Goal: Task Accomplishment & Management: Use online tool/utility

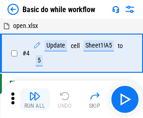
click at [35, 100] on img "button" at bounding box center [34, 96] width 11 height 11
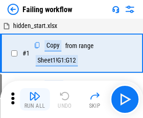
click at [35, 100] on img "button" at bounding box center [34, 96] width 11 height 11
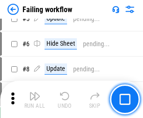
scroll to position [198, 0]
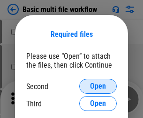
click at [98, 87] on span "Open" at bounding box center [98, 86] width 16 height 7
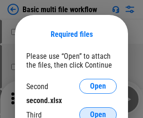
click at [98, 111] on span "Open" at bounding box center [98, 114] width 16 height 7
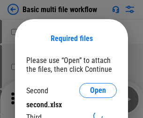
scroll to position [4, 0]
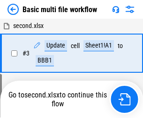
scroll to position [100, 0]
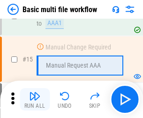
click at [35, 100] on img "button" at bounding box center [34, 96] width 11 height 11
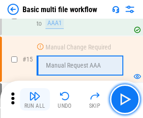
scroll to position [623, 0]
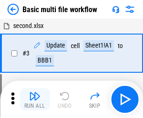
click at [35, 100] on img "button" at bounding box center [34, 96] width 11 height 11
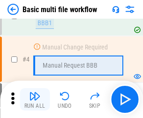
click at [35, 100] on img "button" at bounding box center [34, 96] width 11 height 11
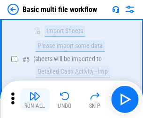
click at [35, 100] on img "button" at bounding box center [34, 96] width 11 height 11
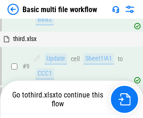
scroll to position [326, 0]
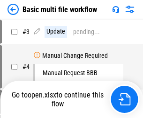
scroll to position [38, 0]
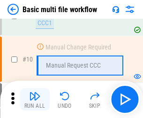
click at [35, 100] on img "button" at bounding box center [34, 96] width 11 height 11
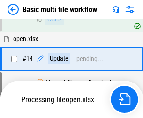
scroll to position [490, 0]
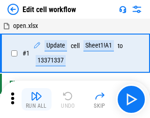
click at [35, 100] on img "button" at bounding box center [36, 96] width 11 height 11
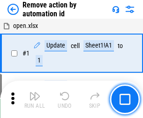
scroll to position [35, 0]
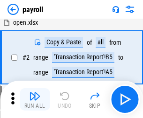
click at [35, 100] on img "button" at bounding box center [34, 96] width 11 height 11
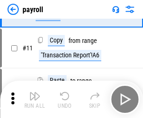
scroll to position [68, 0]
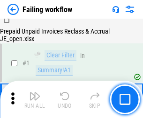
scroll to position [151, 0]
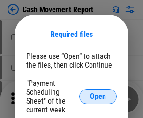
click at [98, 97] on span "Open" at bounding box center [98, 96] width 16 height 7
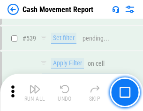
scroll to position [4155, 0]
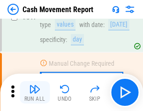
click at [35, 93] on img "button" at bounding box center [34, 89] width 11 height 11
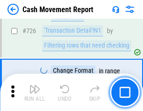
scroll to position [4884, 0]
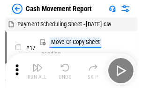
scroll to position [17, 0]
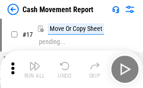
click at [35, 69] on img "button" at bounding box center [34, 65] width 11 height 11
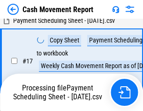
scroll to position [147, 0]
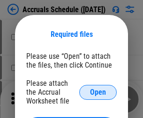
click at [98, 92] on span "Open" at bounding box center [98, 92] width 16 height 7
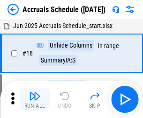
click at [35, 100] on img "button" at bounding box center [34, 96] width 11 height 11
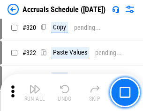
scroll to position [1741, 0]
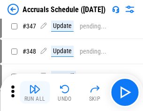
click at [35, 93] on img "button" at bounding box center [34, 89] width 11 height 11
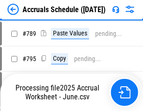
scroll to position [3933, 0]
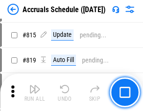
click at [35, 93] on img "button" at bounding box center [34, 89] width 11 height 11
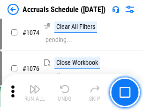
scroll to position [5607, 0]
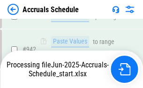
scroll to position [5048, 0]
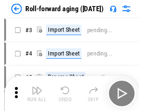
scroll to position [1, 0]
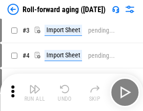
click at [35, 93] on img "button" at bounding box center [34, 89] width 11 height 11
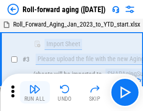
click at [35, 93] on img "button" at bounding box center [34, 89] width 11 height 11
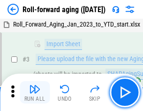
scroll to position [60, 0]
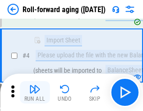
click at [35, 93] on img "button" at bounding box center [34, 89] width 11 height 11
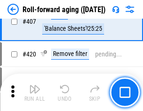
scroll to position [3246, 0]
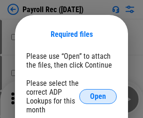
click at [98, 97] on span "Open" at bounding box center [98, 96] width 16 height 7
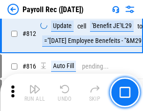
scroll to position [5948, 0]
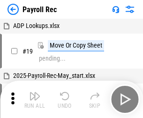
click at [35, 100] on img "button" at bounding box center [34, 96] width 11 height 11
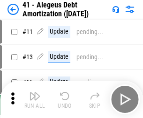
click at [35, 100] on img "button" at bounding box center [34, 96] width 11 height 11
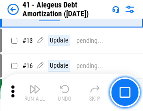
scroll to position [116, 0]
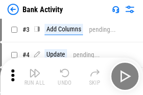
click at [35, 76] on img "button" at bounding box center [34, 72] width 11 height 11
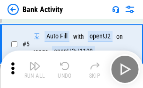
scroll to position [50, 0]
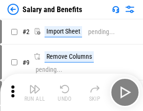
click at [35, 93] on img "button" at bounding box center [34, 89] width 11 height 11
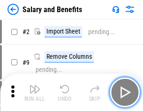
scroll to position [13, 0]
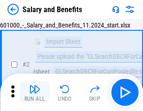
click at [35, 93] on img "button" at bounding box center [34, 89] width 11 height 11
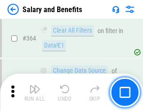
scroll to position [4409, 0]
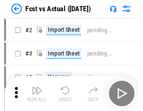
scroll to position [12, 0]
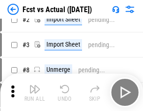
click at [35, 93] on img "button" at bounding box center [34, 89] width 11 height 11
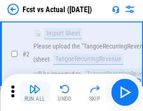
click at [35, 93] on img "button" at bounding box center [34, 89] width 11 height 11
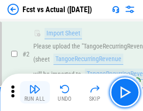
scroll to position [88, 0]
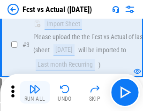
click at [35, 93] on img "button" at bounding box center [34, 89] width 11 height 11
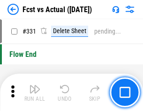
scroll to position [4481, 0]
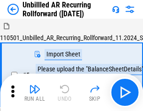
scroll to position [20, 0]
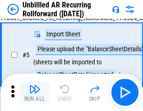
click at [35, 93] on img "button" at bounding box center [34, 89] width 11 height 11
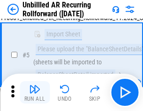
click at [35, 93] on img "button" at bounding box center [34, 89] width 11 height 11
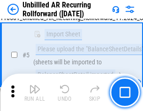
scroll to position [88, 0]
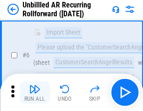
click at [35, 93] on img "button" at bounding box center [34, 89] width 11 height 11
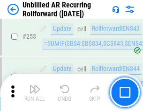
scroll to position [3180, 0]
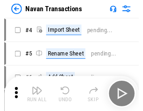
scroll to position [15, 0]
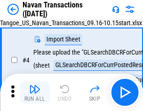
click at [35, 93] on img "button" at bounding box center [34, 89] width 11 height 11
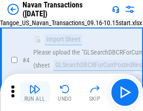
click at [35, 93] on img "button" at bounding box center [34, 89] width 11 height 11
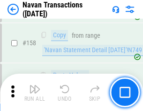
scroll to position [3035, 0]
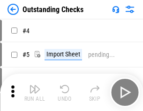
click at [35, 93] on img "button" at bounding box center [34, 89] width 11 height 11
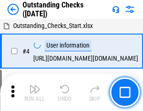
scroll to position [39, 0]
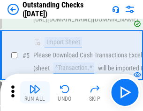
click at [35, 93] on img "button" at bounding box center [34, 89] width 11 height 11
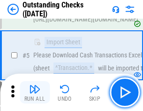
scroll to position [98, 0]
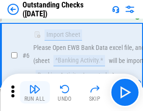
click at [35, 93] on img "button" at bounding box center [34, 89] width 11 height 11
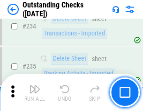
scroll to position [2843, 0]
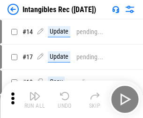
click at [35, 100] on img "button" at bounding box center [34, 96] width 11 height 11
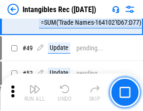
scroll to position [365, 0]
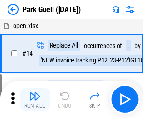
click at [35, 93] on img "button" at bounding box center [34, 96] width 11 height 11
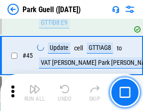
scroll to position [1171, 0]
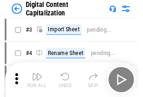
scroll to position [27, 0]
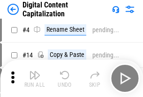
click at [35, 79] on img "button" at bounding box center [34, 75] width 11 height 11
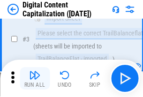
click at [35, 79] on img "button" at bounding box center [34, 75] width 11 height 11
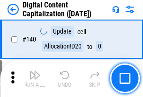
scroll to position [993, 0]
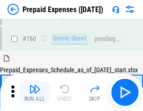
click at [35, 93] on img "button" at bounding box center [34, 89] width 11 height 11
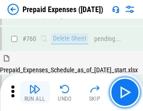
scroll to position [2595, 0]
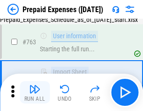
click at [35, 93] on img "button" at bounding box center [34, 89] width 11 height 11
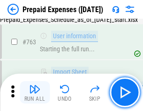
scroll to position [2650, 0]
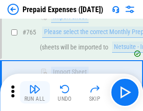
click at [35, 93] on img "button" at bounding box center [34, 89] width 11 height 11
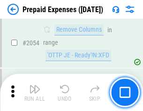
scroll to position [9786, 0]
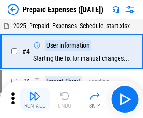
click at [35, 100] on img "button" at bounding box center [34, 96] width 11 height 11
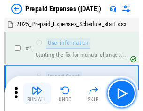
scroll to position [41, 0]
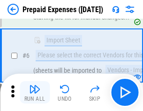
click at [35, 93] on img "button" at bounding box center [34, 89] width 11 height 11
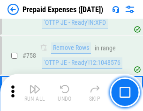
scroll to position [3336, 0]
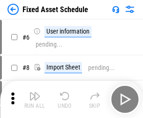
click at [35, 100] on img "button" at bounding box center [34, 96] width 11 height 11
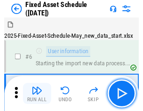
scroll to position [51, 0]
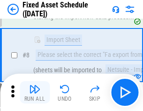
click at [35, 93] on img "button" at bounding box center [34, 89] width 11 height 11
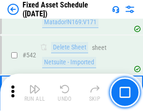
scroll to position [3338, 0]
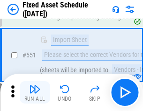
click at [35, 93] on img "button" at bounding box center [34, 89] width 11 height 11
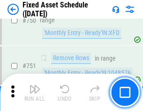
scroll to position [4564, 0]
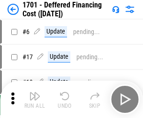
click at [35, 100] on img "button" at bounding box center [34, 96] width 11 height 11
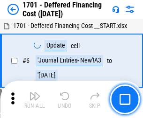
scroll to position [112, 0]
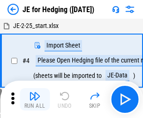
click at [35, 93] on img "button" at bounding box center [34, 96] width 11 height 11
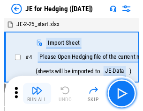
scroll to position [1, 0]
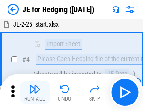
click at [35, 93] on img "button" at bounding box center [34, 89] width 11 height 11
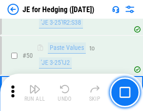
scroll to position [606, 0]
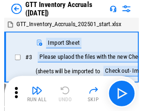
scroll to position [1, 0]
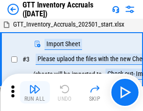
click at [35, 93] on img "button" at bounding box center [34, 89] width 11 height 11
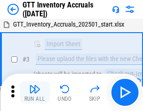
click at [35, 93] on img "button" at bounding box center [34, 89] width 11 height 11
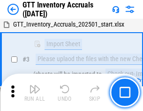
scroll to position [60, 0]
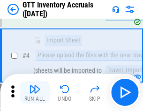
click at [35, 93] on img "button" at bounding box center [34, 89] width 11 height 11
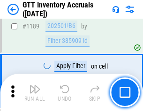
scroll to position [7645, 0]
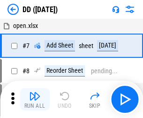
click at [35, 100] on img "button" at bounding box center [34, 96] width 11 height 11
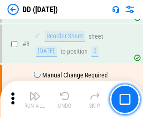
scroll to position [90, 0]
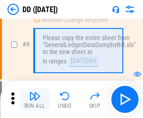
click at [35, 100] on img "button" at bounding box center [34, 96] width 11 height 11
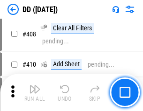
scroll to position [4189, 0]
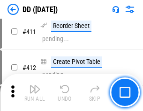
click at [35, 93] on img "button" at bounding box center [34, 89] width 11 height 11
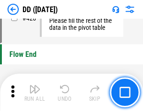
scroll to position [4481, 0]
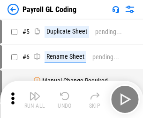
click at [35, 100] on img "button" at bounding box center [34, 96] width 11 height 11
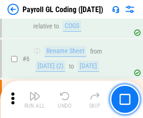
scroll to position [112, 0]
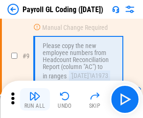
click at [35, 100] on img "button" at bounding box center [34, 96] width 11 height 11
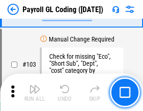
scroll to position [2196, 0]
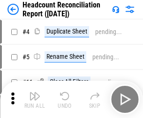
click at [35, 100] on img "button" at bounding box center [34, 96] width 11 height 11
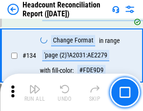
scroll to position [1125, 0]
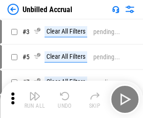
click at [35, 100] on img "button" at bounding box center [34, 96] width 11 height 11
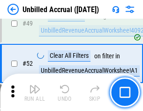
scroll to position [849, 0]
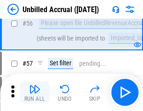
click at [35, 93] on img "button" at bounding box center [34, 89] width 11 height 11
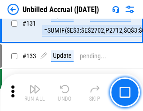
scroll to position [2789, 0]
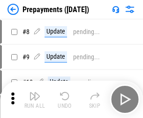
click at [35, 100] on img "button" at bounding box center [34, 96] width 11 height 11
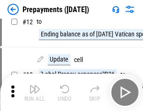
scroll to position [59, 0]
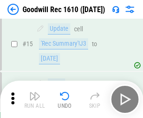
scroll to position [160, 0]
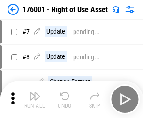
click at [35, 100] on img "button" at bounding box center [34, 96] width 11 height 11
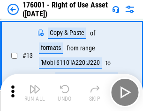
scroll to position [60, 0]
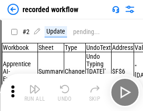
click at [35, 93] on img "button" at bounding box center [34, 89] width 11 height 11
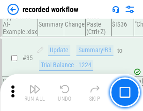
scroll to position [2926, 0]
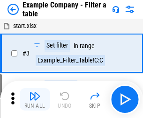
click at [35, 100] on img "button" at bounding box center [34, 96] width 11 height 11
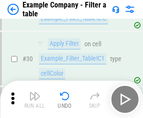
scroll to position [857, 0]
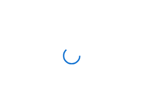
scroll to position [15, 0]
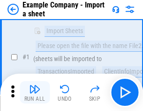
click at [35, 93] on img "button" at bounding box center [34, 89] width 11 height 11
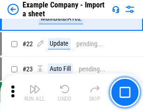
scroll to position [207, 0]
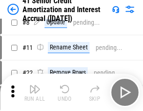
click at [35, 93] on img "button" at bounding box center [34, 89] width 11 height 11
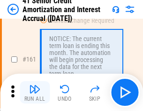
click at [35, 93] on img "button" at bounding box center [34, 89] width 11 height 11
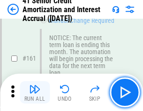
scroll to position [1001, 0]
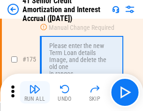
click at [35, 93] on img "button" at bounding box center [34, 89] width 11 height 11
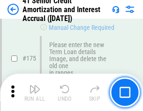
scroll to position [1096, 0]
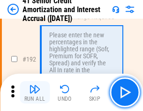
click at [35, 93] on img "button" at bounding box center [34, 89] width 11 height 11
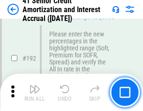
scroll to position [1195, 0]
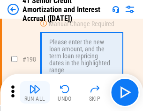
click at [35, 93] on img "button" at bounding box center [34, 89] width 11 height 11
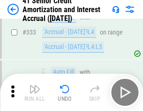
scroll to position [2392, 0]
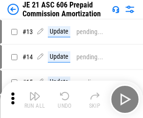
click at [35, 93] on img "button" at bounding box center [34, 96] width 11 height 11
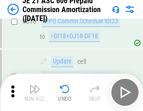
scroll to position [1748, 0]
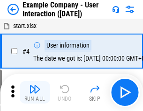
click at [35, 93] on img "button" at bounding box center [34, 89] width 11 height 11
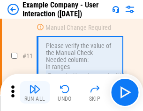
click at [35, 93] on img "button" at bounding box center [34, 89] width 11 height 11
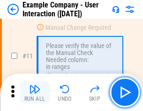
scroll to position [203, 0]
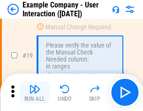
click at [35, 93] on img "button" at bounding box center [34, 89] width 11 height 11
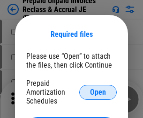
click at [98, 92] on span "Open" at bounding box center [98, 92] width 16 height 7
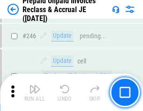
scroll to position [1264, 0]
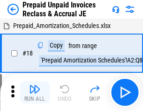
click at [35, 93] on img "button" at bounding box center [34, 89] width 11 height 11
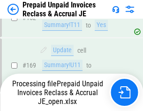
scroll to position [1264, 0]
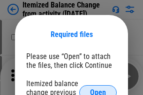
click at [98, 89] on span "Open" at bounding box center [98, 92] width 16 height 7
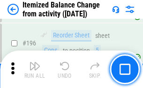
scroll to position [1802, 0]
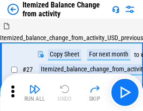
scroll to position [15, 0]
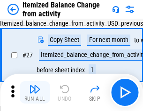
click at [35, 93] on img "button" at bounding box center [34, 89] width 11 height 11
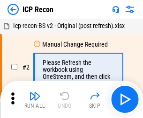
scroll to position [4, 0]
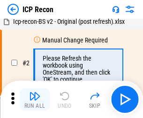
click at [35, 100] on img "button" at bounding box center [34, 96] width 11 height 11
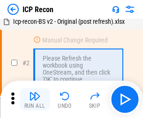
click at [35, 100] on img "button" at bounding box center [34, 96] width 11 height 11
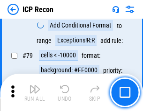
scroll to position [918, 0]
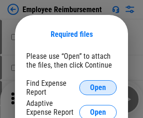
click at [98, 88] on span "Open" at bounding box center [98, 87] width 16 height 7
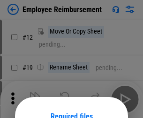
scroll to position [82, 0]
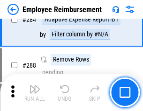
scroll to position [2545, 0]
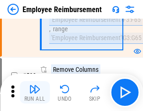
click at [35, 93] on img "button" at bounding box center [34, 89] width 11 height 11
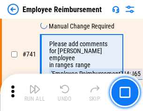
scroll to position [6568, 0]
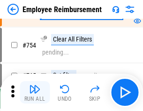
click at [35, 93] on img "button" at bounding box center [34, 89] width 11 height 11
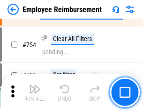
click at [35, 93] on img "button" at bounding box center [34, 89] width 11 height 11
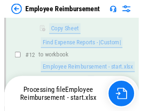
scroll to position [191, 0]
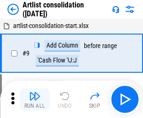
click at [35, 100] on img "button" at bounding box center [34, 96] width 11 height 11
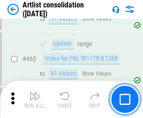
scroll to position [4099, 0]
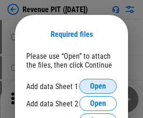
click at [98, 87] on span "Open" at bounding box center [98, 86] width 16 height 7
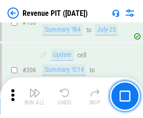
scroll to position [951, 0]
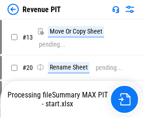
scroll to position [11, 0]
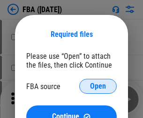
click at [98, 87] on span "Open" at bounding box center [98, 86] width 16 height 7
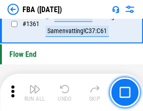
scroll to position [10054, 0]
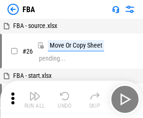
scroll to position [9, 0]
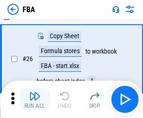
click at [35, 100] on img "button" at bounding box center [34, 96] width 11 height 11
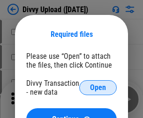
click at [98, 88] on span "Open" at bounding box center [98, 87] width 16 height 7
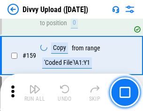
scroll to position [969, 0]
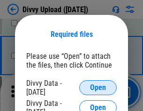
click at [98, 88] on span "Open" at bounding box center [98, 87] width 16 height 7
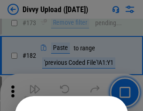
scroll to position [1051, 0]
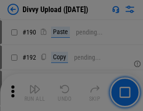
scroll to position [1182, 0]
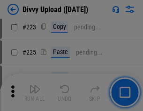
scroll to position [1868, 0]
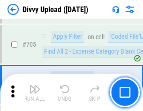
scroll to position [6404, 0]
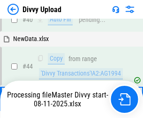
scroll to position [103, 0]
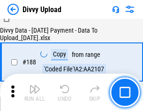
scroll to position [1102, 0]
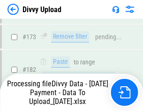
scroll to position [1048, 0]
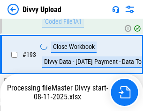
scroll to position [1308, 0]
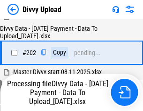
scroll to position [1515, 0]
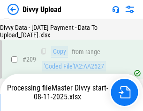
scroll to position [1721, 0]
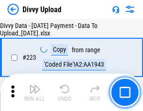
scroll to position [2134, 0]
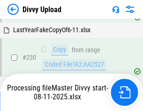
scroll to position [2323, 0]
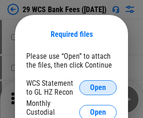
click at [98, 88] on span "Open" at bounding box center [98, 87] width 16 height 7
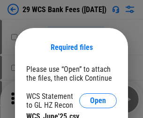
scroll to position [13, 0]
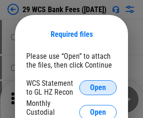
click at [98, 88] on span "Open" at bounding box center [98, 87] width 16 height 7
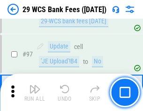
scroll to position [912, 0]
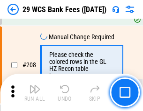
click at [35, 93] on img "button" at bounding box center [34, 89] width 11 height 11
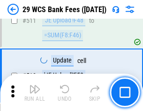
scroll to position [4710, 0]
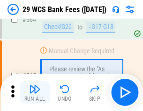
click at [35, 93] on img "button" at bounding box center [34, 89] width 11 height 11
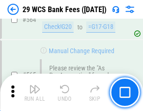
scroll to position [5063, 0]
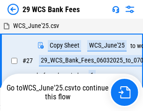
scroll to position [5, 0]
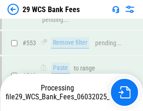
scroll to position [5052, 0]
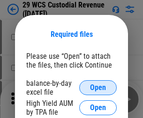
click at [98, 88] on span "Open" at bounding box center [98, 87] width 16 height 7
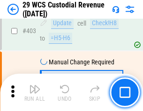
scroll to position [4336, 0]
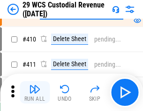
click at [35, 93] on img "button" at bounding box center [34, 89] width 11 height 11
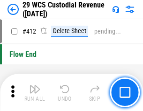
scroll to position [4471, 0]
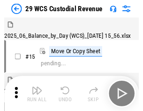
scroll to position [22, 0]
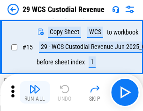
click at [35, 93] on img "button" at bounding box center [34, 89] width 11 height 11
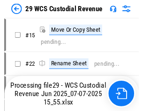
scroll to position [17, 0]
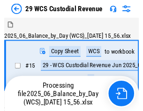
scroll to position [22, 0]
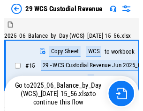
scroll to position [17, 0]
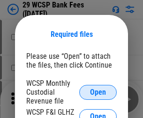
click at [98, 92] on span "Open" at bounding box center [98, 92] width 16 height 7
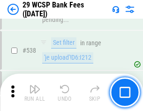
scroll to position [3597, 0]
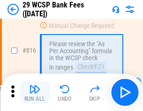
click at [35, 93] on img "button" at bounding box center [34, 89] width 11 height 11
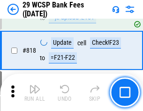
scroll to position [5679, 0]
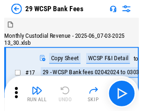
scroll to position [22, 0]
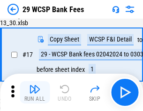
click at [35, 93] on img "button" at bounding box center [34, 89] width 11 height 11
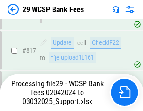
scroll to position [5757, 0]
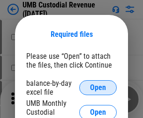
click at [98, 88] on span "Open" at bounding box center [98, 87] width 16 height 7
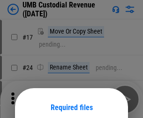
scroll to position [73, 0]
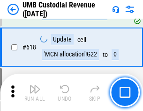
scroll to position [4823, 0]
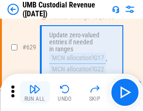
click at [35, 93] on img "button" at bounding box center [34, 89] width 11 height 11
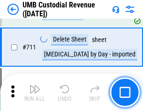
scroll to position [5699, 0]
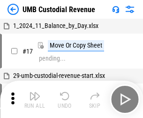
scroll to position [7, 0]
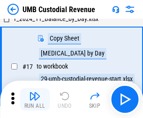
click at [35, 100] on img "button" at bounding box center [34, 96] width 11 height 11
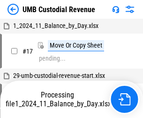
scroll to position [7, 0]
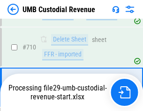
scroll to position [5637, 0]
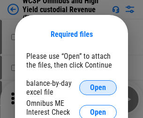
click at [98, 88] on span "Open" at bounding box center [98, 87] width 16 height 7
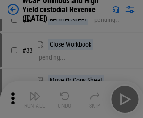
scroll to position [214, 0]
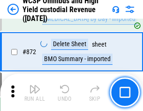
scroll to position [7924, 0]
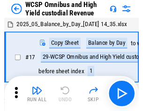
scroll to position [5, 0]
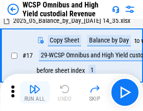
click at [35, 93] on img "button" at bounding box center [34, 89] width 11 height 11
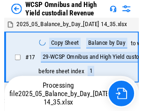
scroll to position [5, 0]
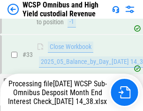
scroll to position [416, 0]
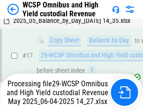
scroll to position [195, 0]
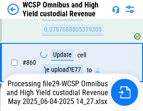
scroll to position [7902, 0]
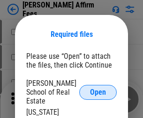
click at [98, 89] on span "Open" at bounding box center [98, 92] width 16 height 7
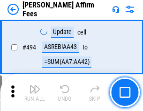
scroll to position [2546, 0]
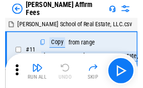
scroll to position [9, 0]
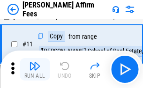
click at [35, 69] on img "button" at bounding box center [34, 65] width 11 height 11
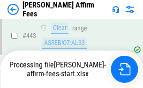
scroll to position [2455, 0]
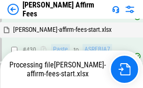
scroll to position [2469, 0]
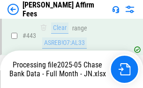
scroll to position [2469, 0]
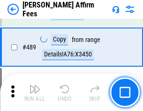
scroll to position [2444, 0]
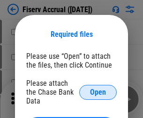
click at [98, 89] on span "Open" at bounding box center [98, 92] width 16 height 7
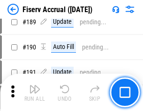
scroll to position [1965, 0]
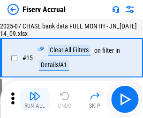
click at [35, 100] on img "button" at bounding box center [34, 96] width 11 height 11
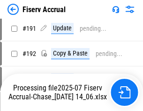
scroll to position [2461, 0]
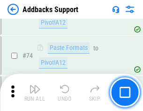
scroll to position [682, 0]
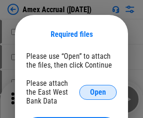
click at [98, 92] on span "Open" at bounding box center [98, 92] width 16 height 7
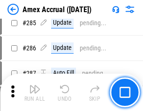
scroll to position [2563, 0]
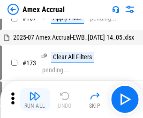
click at [35, 100] on img "button" at bounding box center [34, 96] width 11 height 11
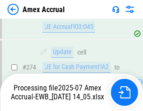
scroll to position [2790, 0]
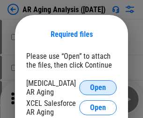
click at [98, 87] on span "Open" at bounding box center [98, 87] width 16 height 7
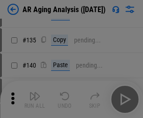
scroll to position [282, 0]
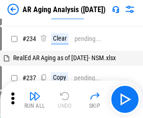
scroll to position [9, 0]
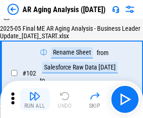
click at [35, 100] on img "button" at bounding box center [34, 96] width 11 height 11
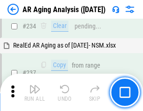
scroll to position [1451, 0]
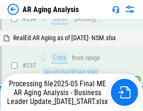
scroll to position [1440, 0]
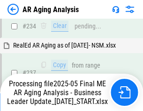
scroll to position [1440, 0]
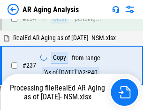
scroll to position [1440, 0]
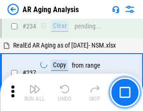
scroll to position [1440, 0]
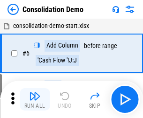
click at [35, 100] on img "button" at bounding box center [34, 96] width 11 height 11
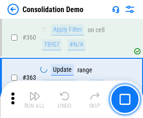
scroll to position [3138, 0]
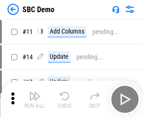
click at [35, 100] on img "button" at bounding box center [34, 96] width 11 height 11
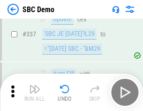
scroll to position [2463, 0]
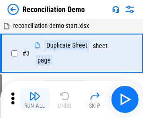
click at [35, 100] on img "button" at bounding box center [34, 96] width 11 height 11
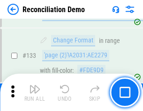
scroll to position [1112, 0]
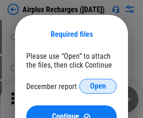
click at [98, 87] on span "Open" at bounding box center [98, 86] width 16 height 7
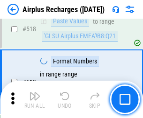
scroll to position [4029, 0]
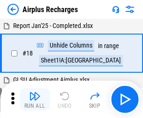
click at [35, 100] on img "button" at bounding box center [34, 96] width 11 height 11
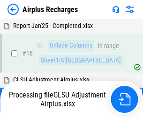
scroll to position [41, 0]
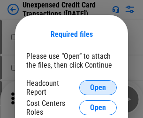
click at [98, 88] on span "Open" at bounding box center [98, 87] width 16 height 7
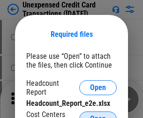
click at [98, 116] on span "Open" at bounding box center [98, 119] width 16 height 7
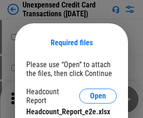
scroll to position [8, 0]
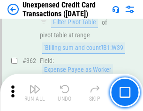
scroll to position [2408, 0]
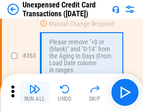
click at [35, 93] on img "button" at bounding box center [34, 89] width 11 height 11
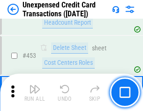
scroll to position [3193, 0]
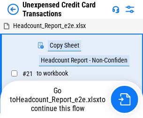
scroll to position [15, 0]
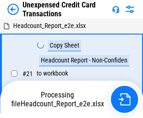
scroll to position [15, 0]
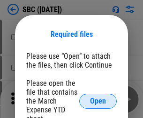
click at [98, 101] on span "Open" at bounding box center [98, 101] width 16 height 7
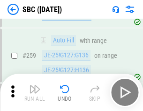
scroll to position [1829, 0]
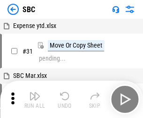
scroll to position [9, 0]
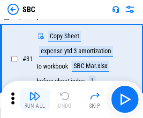
click at [35, 100] on img "button" at bounding box center [34, 96] width 11 height 11
